Goal: Task Accomplishment & Management: Complete application form

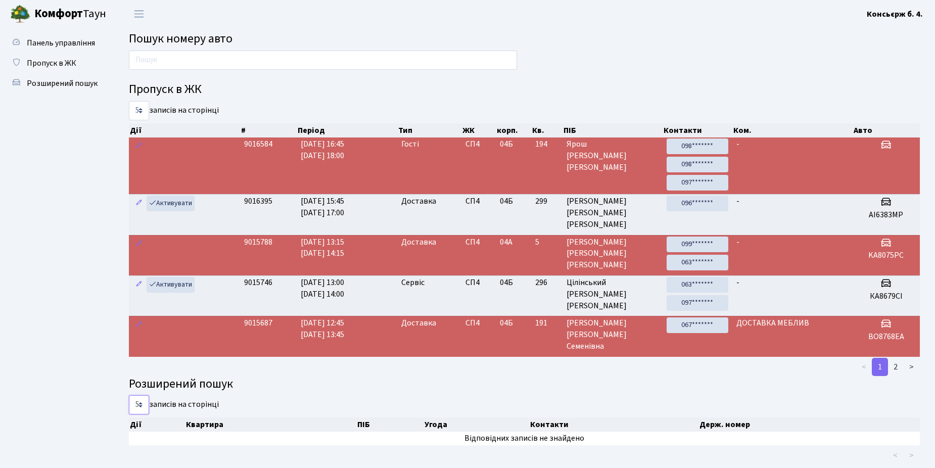
click at [140, 404] on select "5 10 25 50" at bounding box center [139, 404] width 20 height 19
select select "25"
click at [129, 395] on select "5 10 25 50" at bounding box center [139, 404] width 20 height 19
click at [48, 62] on span "Пропуск в ЖК" at bounding box center [52, 63] width 50 height 11
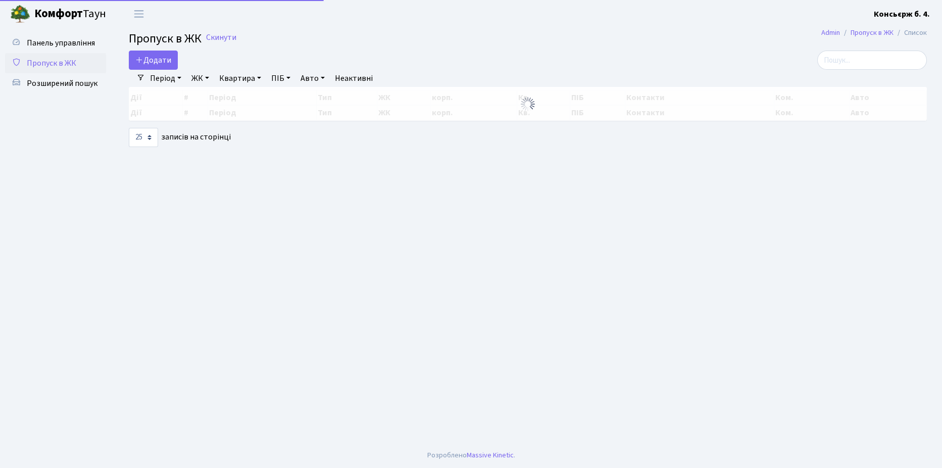
select select "25"
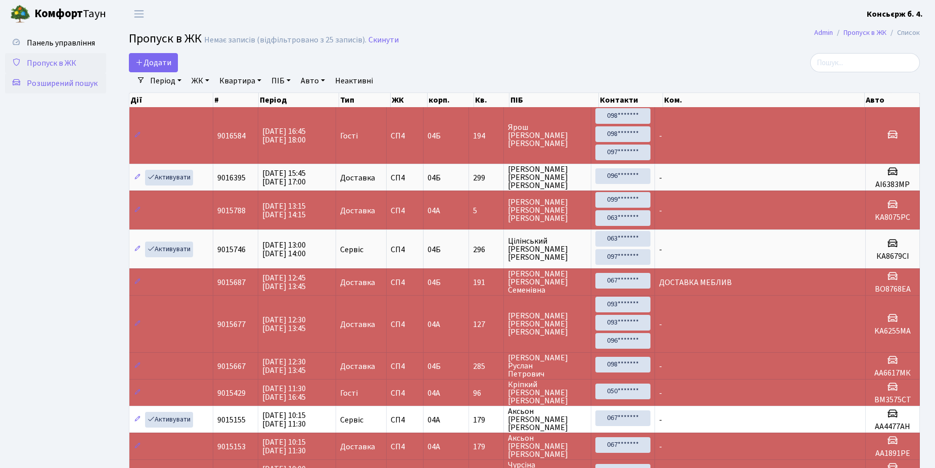
click at [50, 79] on span "Розширений пошук" at bounding box center [62, 83] width 71 height 11
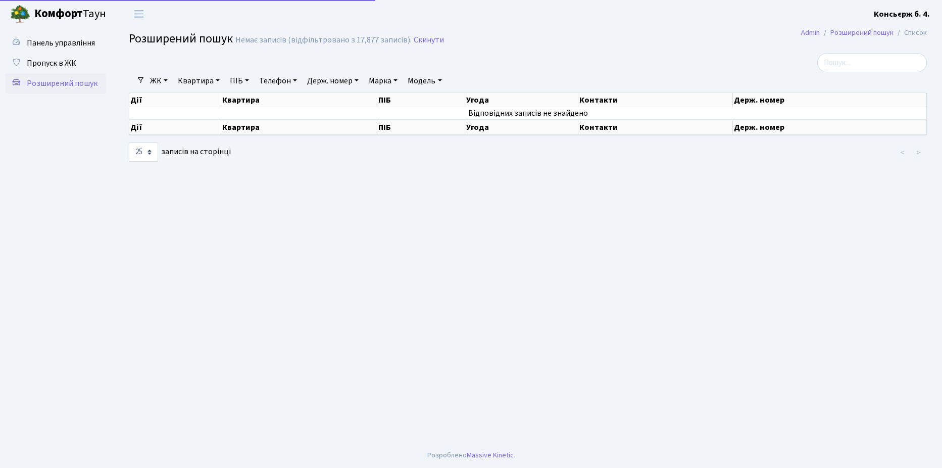
select select "25"
click at [52, 60] on span "Пропуск в ЖК" at bounding box center [52, 63] width 50 height 11
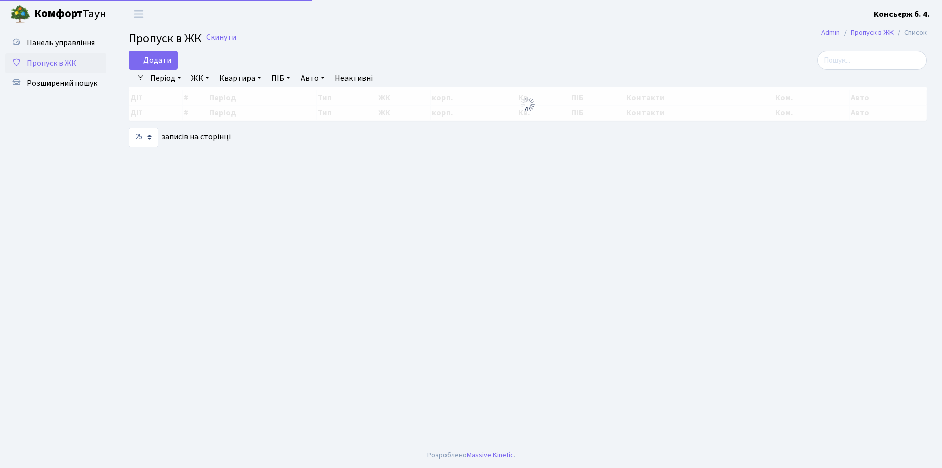
select select "25"
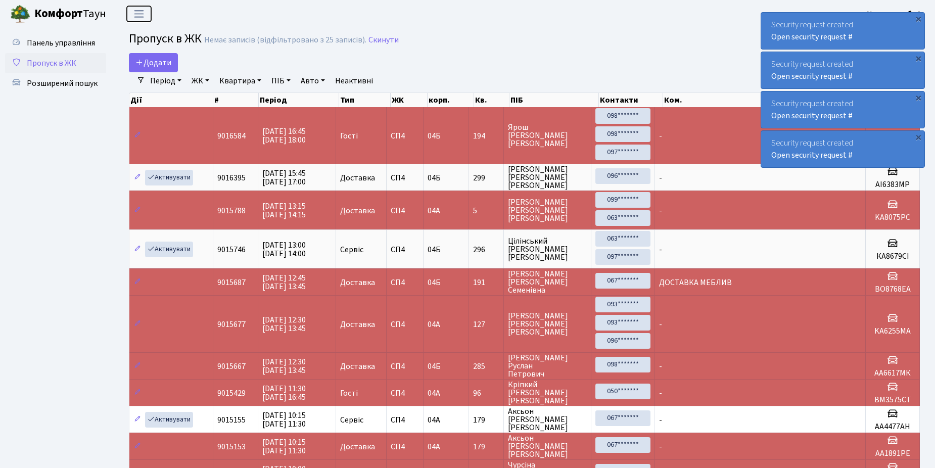
click at [139, 12] on span "Переключити навігацію" at bounding box center [138, 14] width 15 height 12
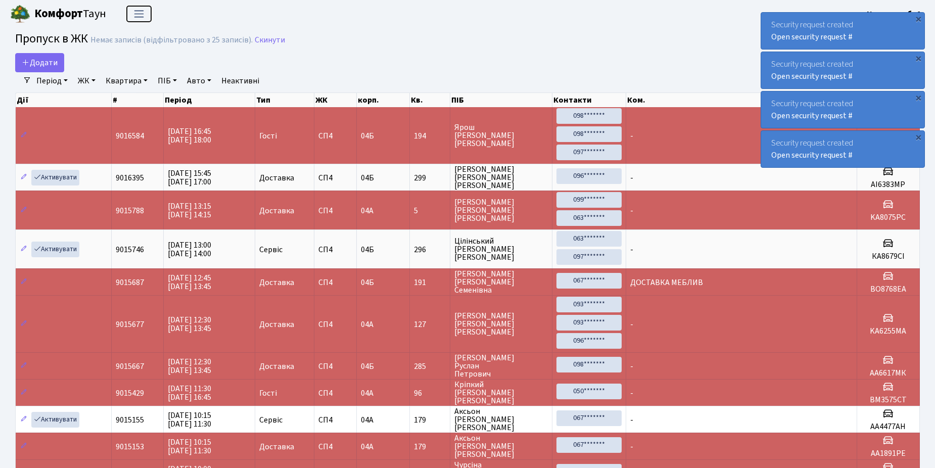
click at [139, 12] on span "Переключити навігацію" at bounding box center [138, 14] width 15 height 12
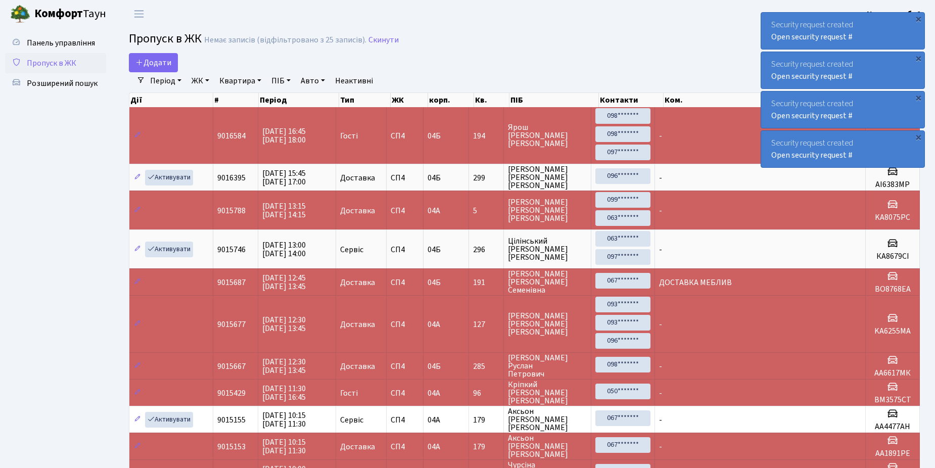
click at [549, 68] on div "Додати" at bounding box center [390, 62] width 522 height 19
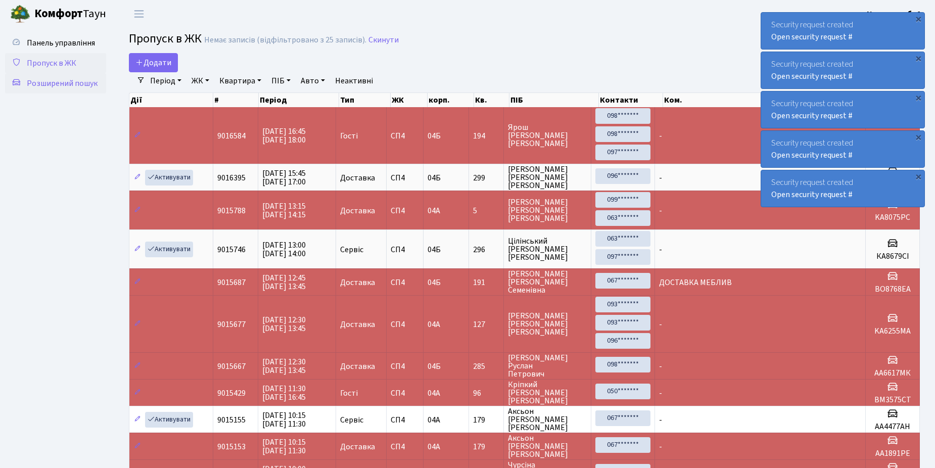
click at [53, 81] on span "Розширений пошук" at bounding box center [62, 83] width 71 height 11
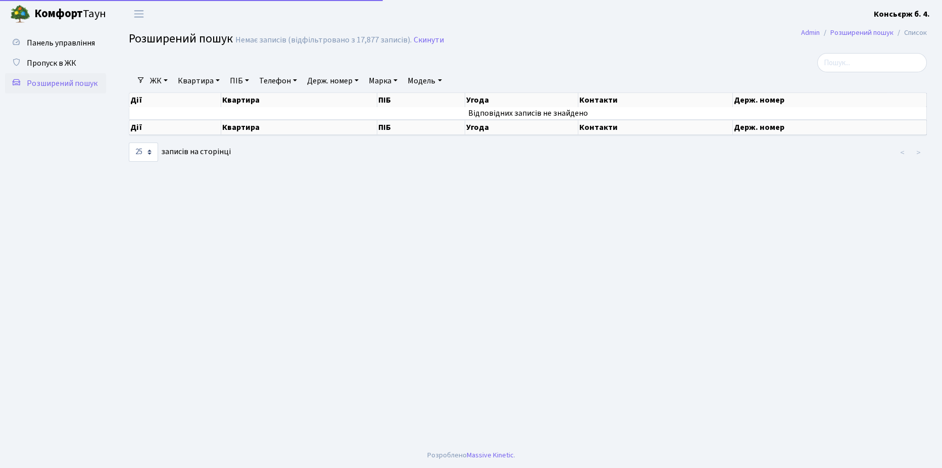
select select "25"
click at [53, 62] on span "Пропуск в ЖК" at bounding box center [52, 63] width 50 height 11
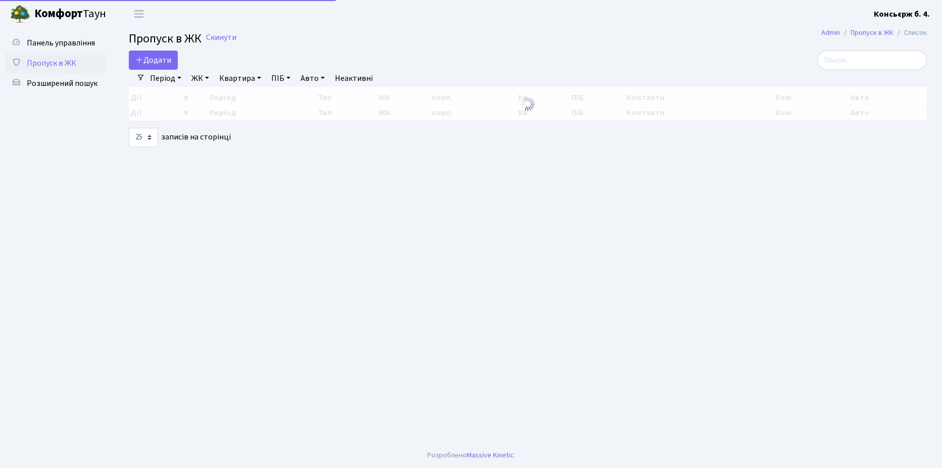
select select "25"
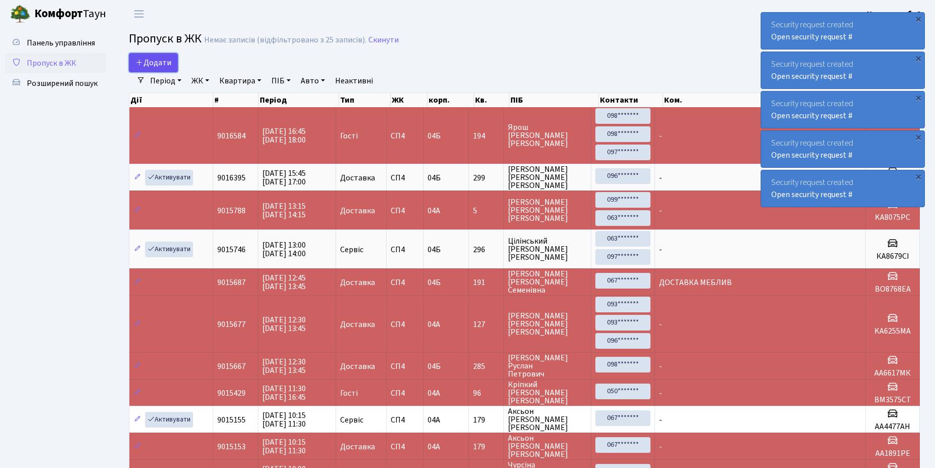
click at [152, 60] on span "Додати" at bounding box center [153, 62] width 36 height 11
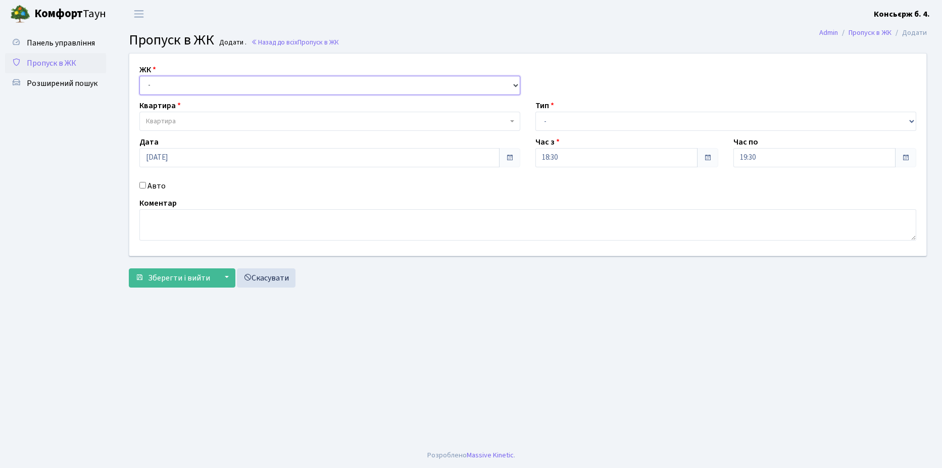
click at [200, 80] on select "- [STREET_ADDRESS]" at bounding box center [329, 85] width 381 height 19
select select "325"
click at [139, 76] on select "- [STREET_ADDRESS]" at bounding box center [329, 85] width 381 height 19
select select
click at [200, 117] on span "Квартира" at bounding box center [327, 121] width 362 height 10
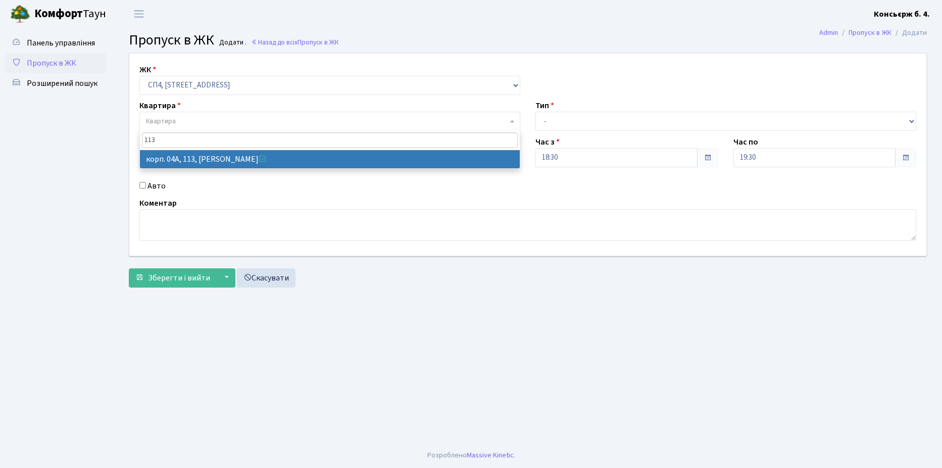
type input "113"
select select "21141"
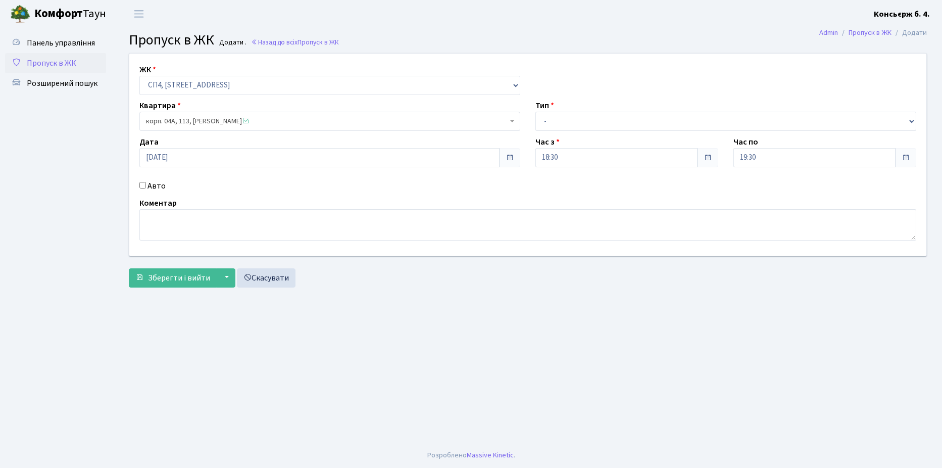
click at [143, 184] on input "Авто" at bounding box center [142, 185] width 7 height 7
checkbox input "true"
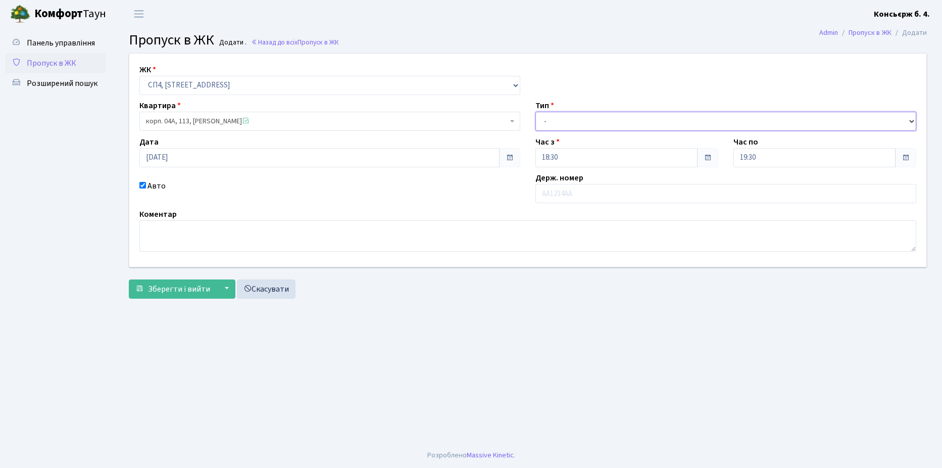
click at [602, 119] on select "- Доставка Таксі Гості Сервіс" at bounding box center [725, 121] width 381 height 19
select select "1"
click at [535, 112] on select "- Доставка Таксі Гості Сервіс" at bounding box center [725, 121] width 381 height 19
click at [592, 194] on input "text" at bounding box center [725, 193] width 381 height 19
type input "к"
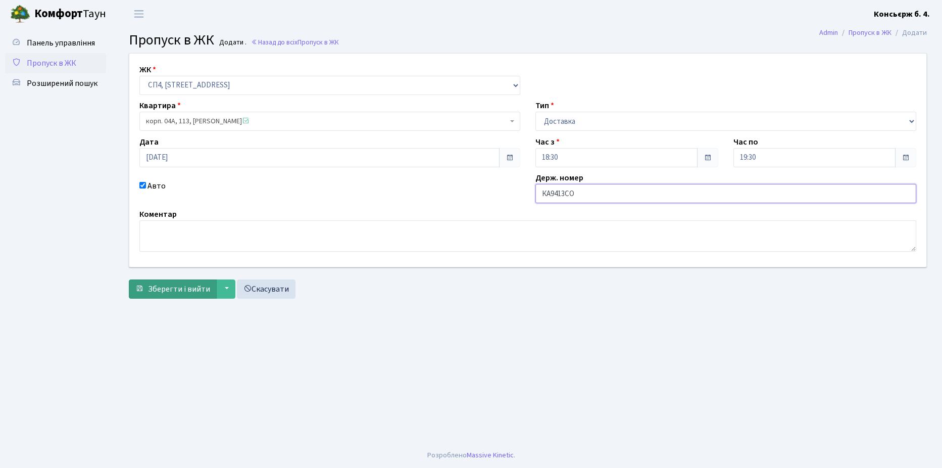
type input "КА9413СО"
click at [185, 286] on span "Зберегти і вийти" at bounding box center [179, 288] width 62 height 11
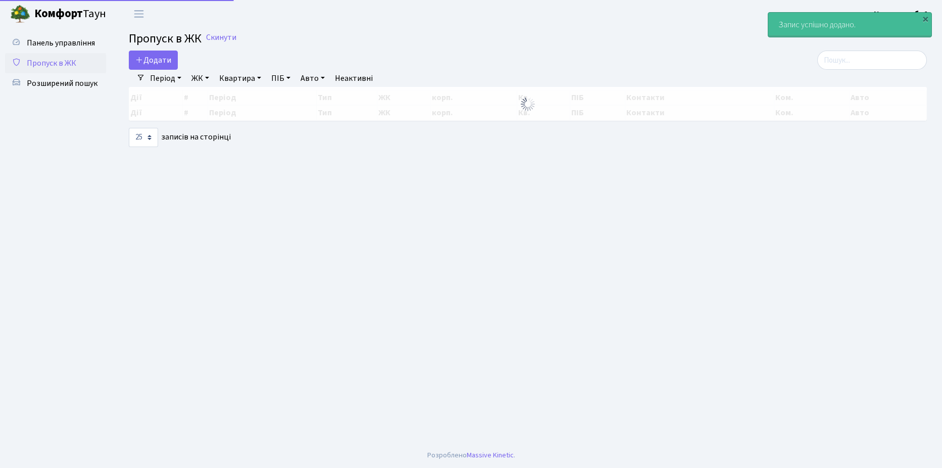
select select "25"
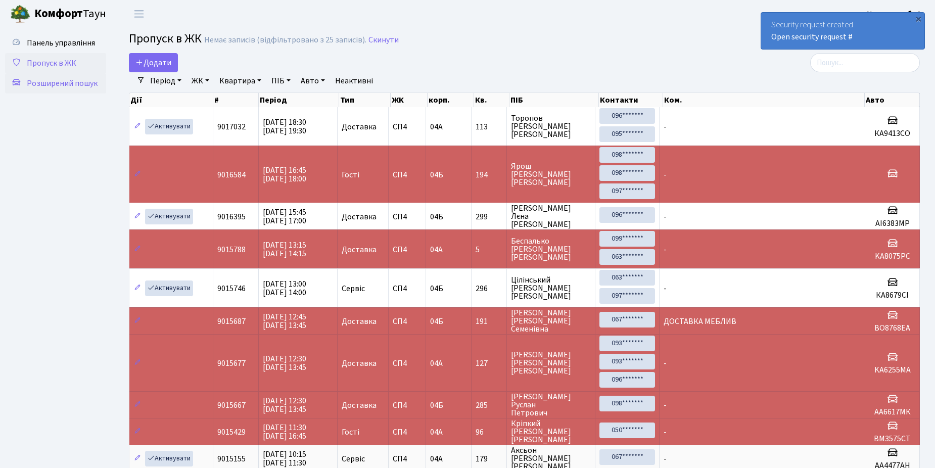
click at [67, 82] on span "Розширений пошук" at bounding box center [62, 83] width 71 height 11
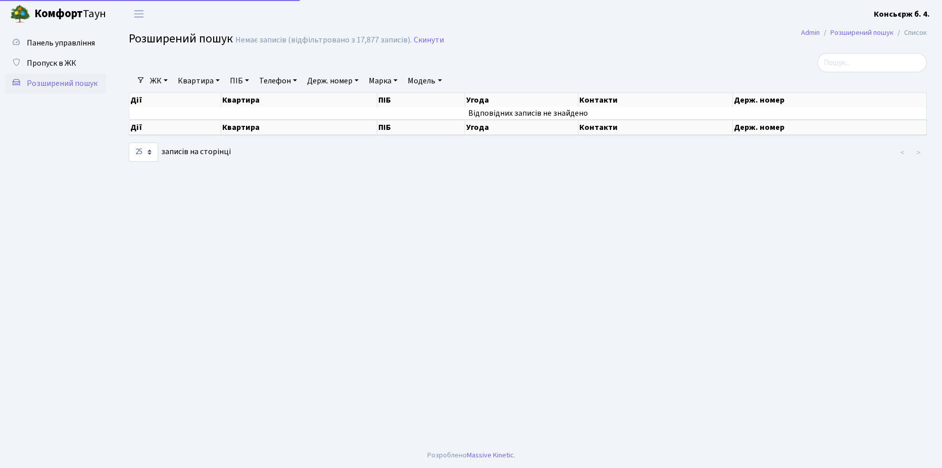
select select "25"
click at [69, 61] on span "Пропуск в ЖК" at bounding box center [52, 63] width 50 height 11
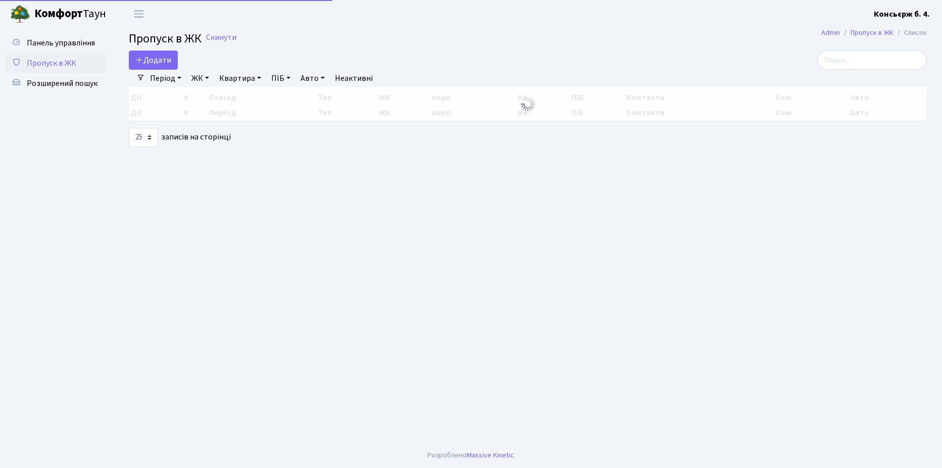
select select "25"
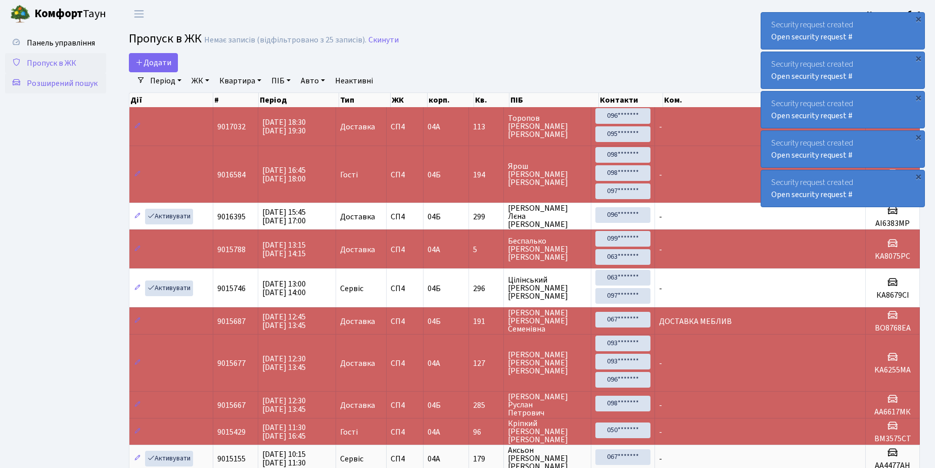
click at [79, 82] on span "Розширений пошук" at bounding box center [62, 83] width 71 height 11
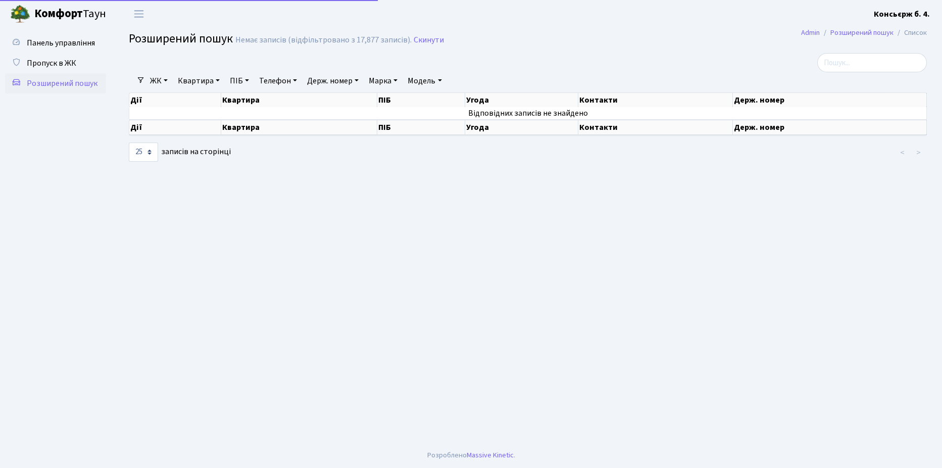
select select "25"
click at [57, 63] on span "Пропуск в ЖК" at bounding box center [52, 63] width 50 height 11
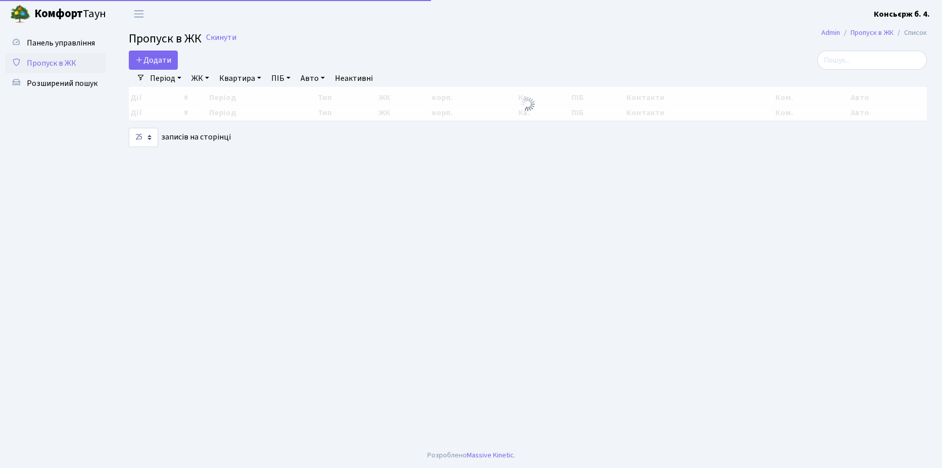
select select "25"
